Goal: Task Accomplishment & Management: Manage account settings

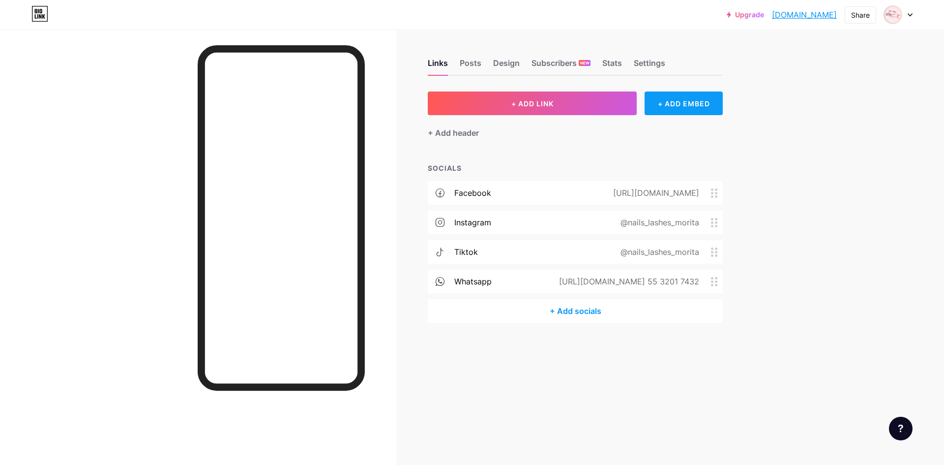
click at [680, 104] on div "+ ADD EMBED" at bounding box center [684, 103] width 78 height 24
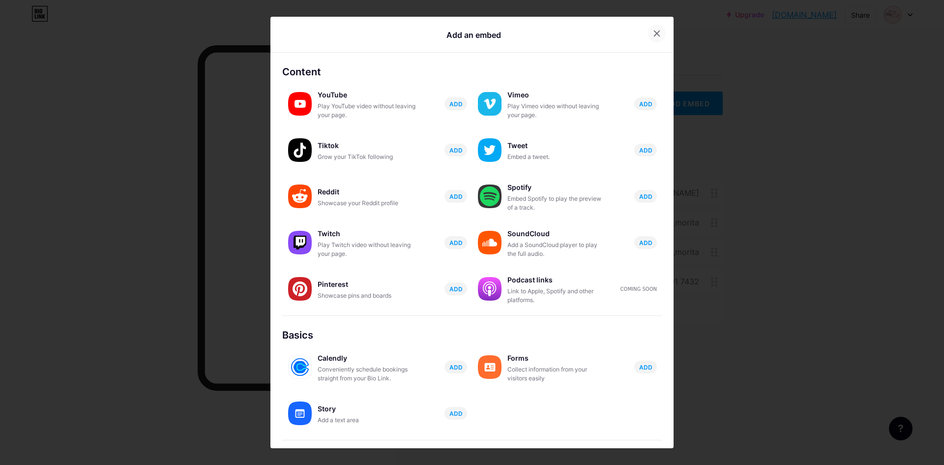
click at [655, 31] on div at bounding box center [657, 34] width 18 height 18
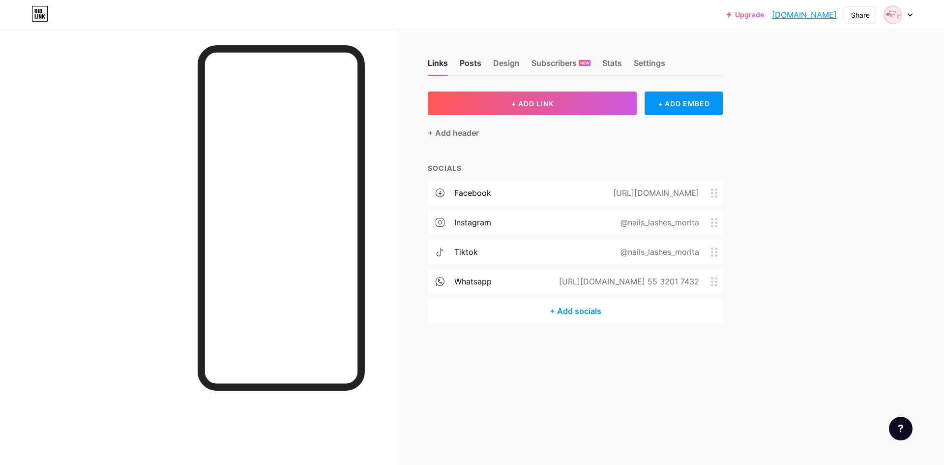
click at [473, 59] on div "Posts" at bounding box center [471, 66] width 22 height 18
click at [911, 22] on div at bounding box center [898, 15] width 29 height 18
click at [869, 113] on link "Account settings" at bounding box center [851, 111] width 122 height 27
click at [587, 59] on div "Subscribers NEW" at bounding box center [561, 66] width 59 height 18
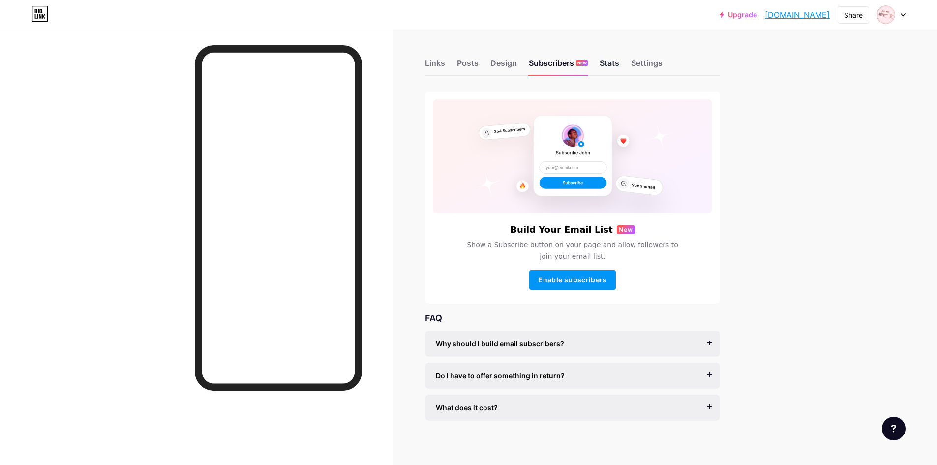
click at [607, 62] on div "Stats" at bounding box center [609, 66] width 20 height 18
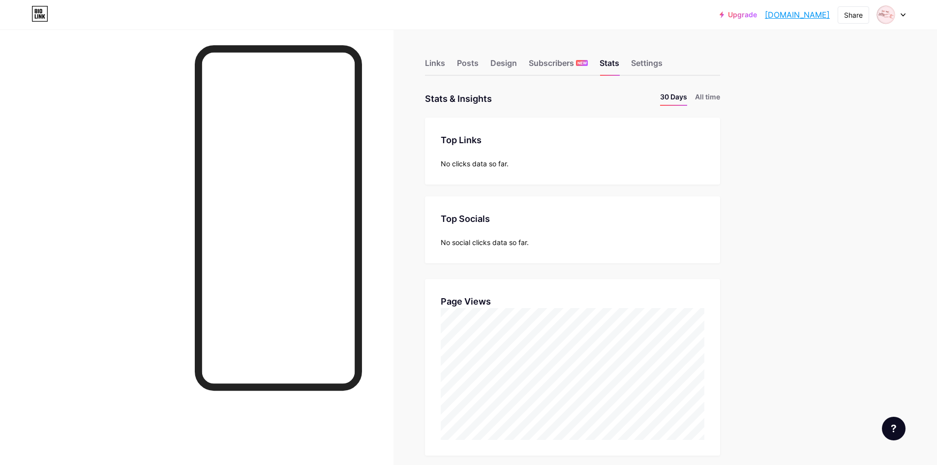
scroll to position [465, 937]
